Goal: Task Accomplishment & Management: Use online tool/utility

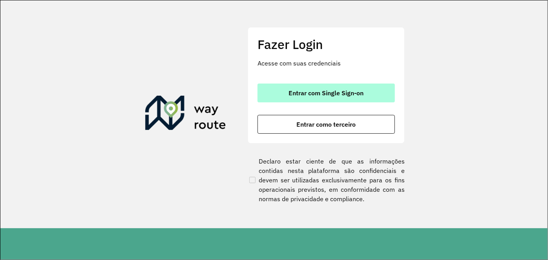
click at [314, 99] on button "Entrar com Single Sign-on" at bounding box center [326, 93] width 137 height 19
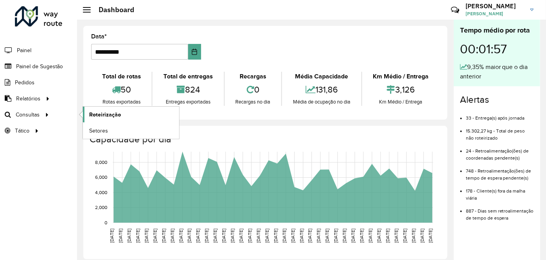
click at [108, 113] on span "Roteirização" at bounding box center [105, 115] width 32 height 8
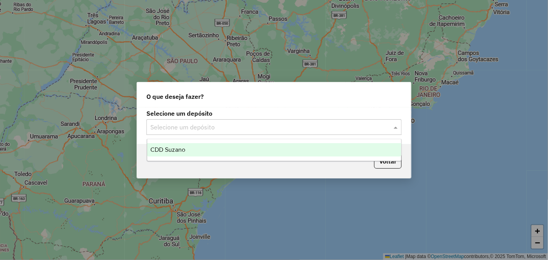
click at [293, 128] on input "text" at bounding box center [266, 127] width 232 height 9
click at [225, 150] on div "CDD Suzano" at bounding box center [274, 149] width 254 height 13
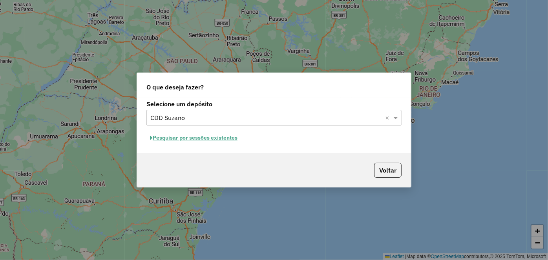
click at [201, 136] on button "Pesquisar por sessões existentes" at bounding box center [193, 138] width 95 height 12
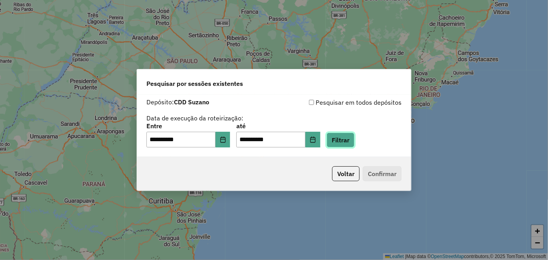
click at [349, 141] on button "Filtrar" at bounding box center [341, 140] width 28 height 15
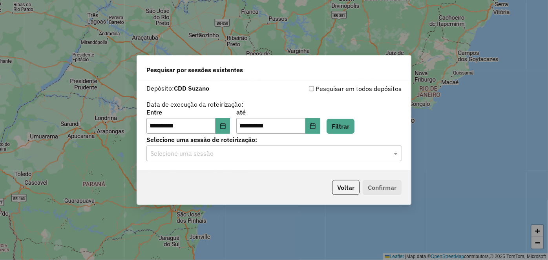
click at [215, 155] on input "text" at bounding box center [266, 153] width 232 height 9
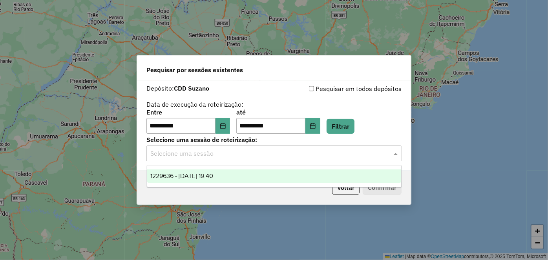
click at [214, 176] on span "1229636 - 14/08/2025 19:40" at bounding box center [181, 176] width 63 height 7
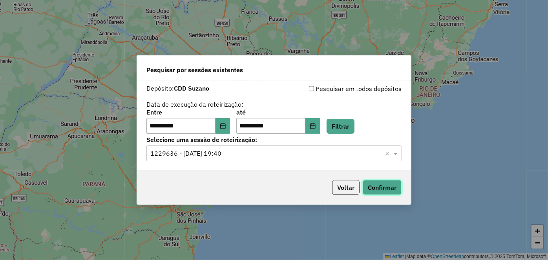
click at [387, 184] on button "Confirmar" at bounding box center [382, 187] width 39 height 15
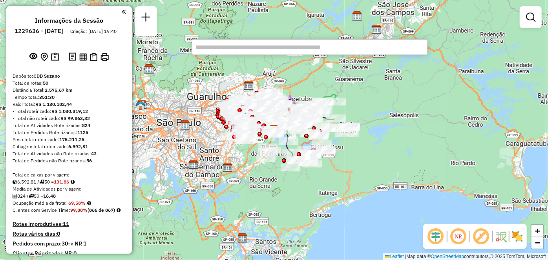
scroll to position [2712, 0]
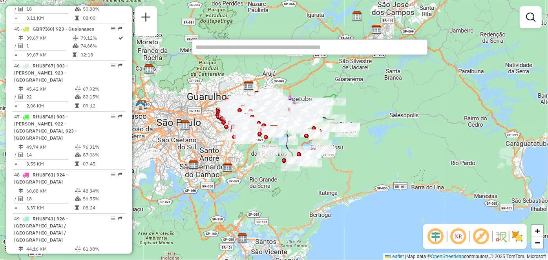
select select "**********"
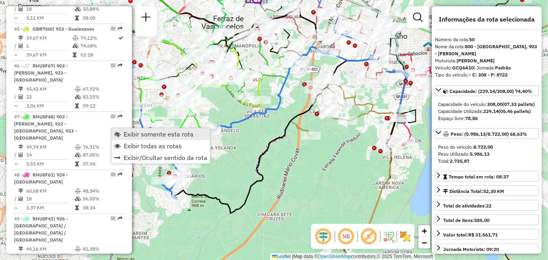
click at [117, 135] on span "Exibir somente esta rota" at bounding box center [117, 134] width 6 height 6
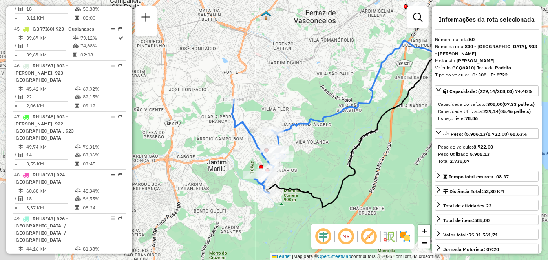
drag, startPoint x: 293, startPoint y: 163, endPoint x: 339, endPoint y: 153, distance: 47.0
click at [339, 153] on div "Janela de atendimento Grade de atendimento Capacidade Transportadoras Veículos …" at bounding box center [274, 130] width 548 height 260
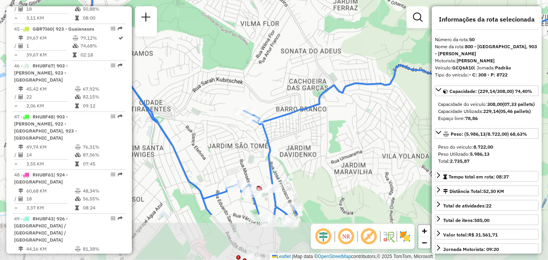
drag, startPoint x: 266, startPoint y: 124, endPoint x: 256, endPoint y: 64, distance: 60.9
click at [278, 52] on div "Janela de atendimento Grade de atendimento Capacidade Transportadoras Veículos …" at bounding box center [274, 130] width 548 height 260
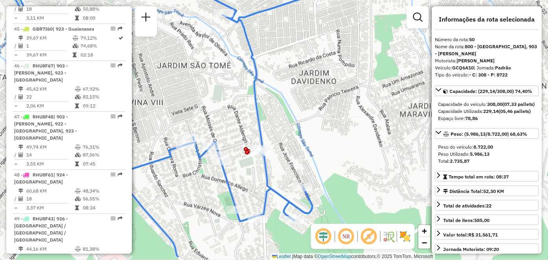
drag, startPoint x: 259, startPoint y: 192, endPoint x: 277, endPoint y: 163, distance: 34.2
click at [277, 163] on div "Janela de atendimento Grade de atendimento Capacidade Transportadoras Veículos …" at bounding box center [274, 130] width 548 height 260
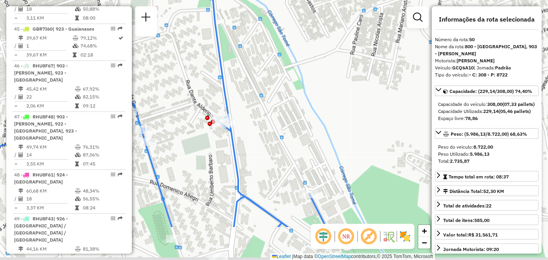
drag, startPoint x: 310, startPoint y: 145, endPoint x: 321, endPoint y: 92, distance: 54.3
click at [321, 92] on div "Janela de atendimento Grade de atendimento Capacidade Transportadoras Veículos …" at bounding box center [274, 130] width 548 height 260
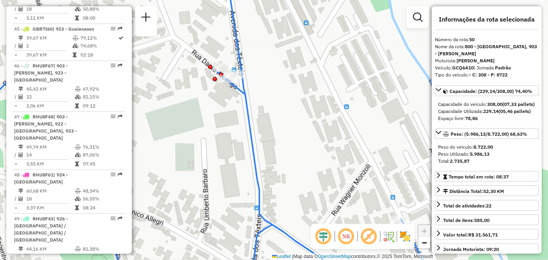
drag, startPoint x: 232, startPoint y: 78, endPoint x: 230, endPoint y: 100, distance: 22.1
click at [230, 100] on div "Janela de atendimento Grade de atendimento Capacidade Transportadoras Veículos …" at bounding box center [274, 130] width 548 height 260
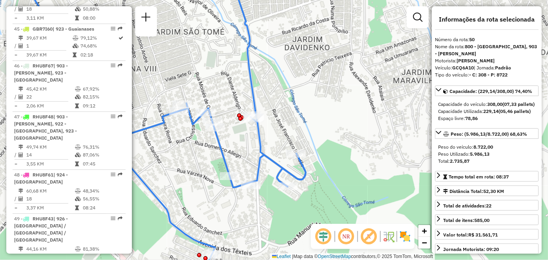
click at [223, 138] on div "Janela de atendimento Grade de atendimento Capacidade Transportadoras Veículos …" at bounding box center [274, 130] width 548 height 260
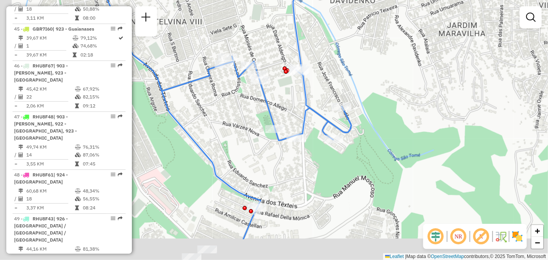
drag, startPoint x: 184, startPoint y: 184, endPoint x: 234, endPoint y: 129, distance: 74.2
click at [234, 129] on div "Janela de atendimento Grade de atendimento Capacidade Transportadoras Veículos …" at bounding box center [274, 130] width 548 height 260
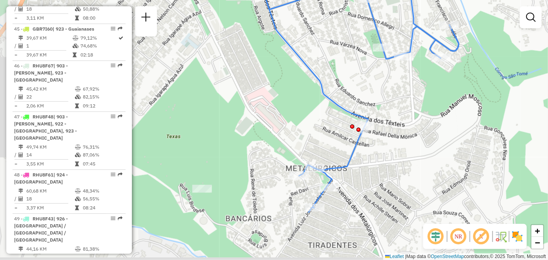
drag, startPoint x: 245, startPoint y: 152, endPoint x: 347, endPoint y: 82, distance: 123.1
click at [347, 82] on div "Janela de atendimento Grade de atendimento Capacidade Transportadoras Veículos …" at bounding box center [274, 130] width 548 height 260
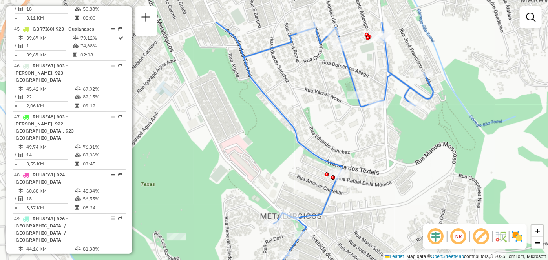
drag, startPoint x: 334, startPoint y: 86, endPoint x: 308, endPoint y: 134, distance: 54.4
click at [308, 134] on div "Janela de atendimento Grade de atendimento Capacidade Transportadoras Veículos …" at bounding box center [274, 130] width 548 height 260
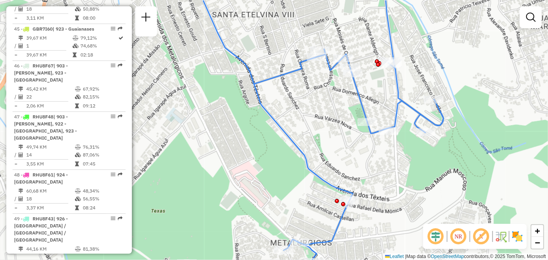
drag, startPoint x: 297, startPoint y: 117, endPoint x: 308, endPoint y: 144, distance: 28.7
click at [308, 144] on div "Janela de atendimento Grade de atendimento Capacidade Transportadoras Veículos …" at bounding box center [274, 130] width 548 height 260
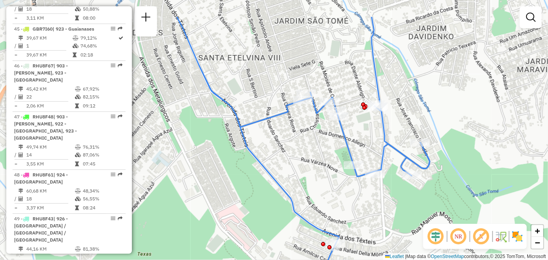
drag, startPoint x: 310, startPoint y: 95, endPoint x: 297, endPoint y: 138, distance: 45.3
click at [297, 138] on div "Janela de atendimento Grade de atendimento Capacidade Transportadoras Veículos …" at bounding box center [274, 130] width 548 height 260
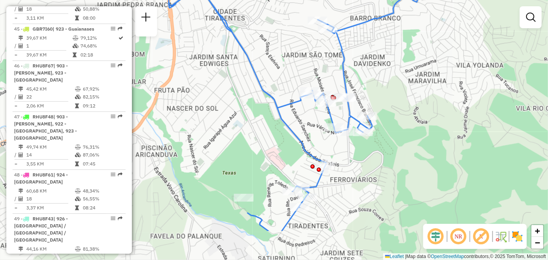
drag, startPoint x: 250, startPoint y: 196, endPoint x: 283, endPoint y: 141, distance: 64.5
click at [283, 141] on div "Janela de atendimento Grade de atendimento Capacidade Transportadoras Veículos …" at bounding box center [274, 130] width 548 height 260
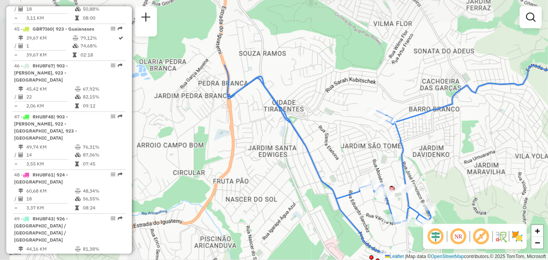
drag, startPoint x: 278, startPoint y: 153, endPoint x: 325, endPoint y: 230, distance: 89.5
click at [325, 230] on div "Janela de atendimento Grade de atendimento Capacidade Transportadoras Veículos …" at bounding box center [274, 130] width 548 height 260
